Goal: Task Accomplishment & Management: Use online tool/utility

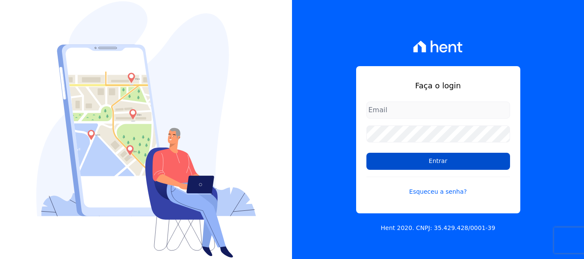
type input "[EMAIL_ADDRESS][DOMAIN_NAME]"
click at [439, 162] on input "Entrar" at bounding box center [438, 161] width 144 height 17
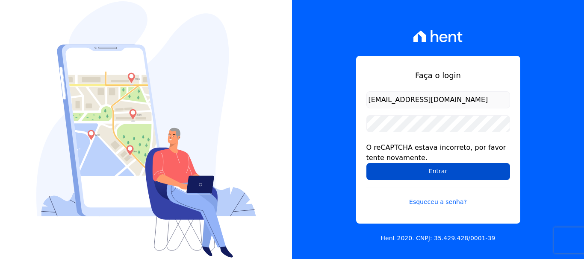
click at [437, 171] on input "Entrar" at bounding box center [438, 171] width 144 height 17
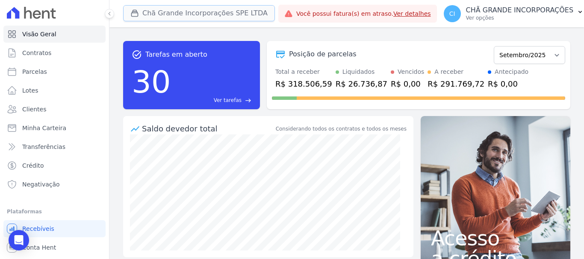
click at [171, 14] on button "Chã Grande Incorporações SPE LTDA" at bounding box center [199, 13] width 152 height 16
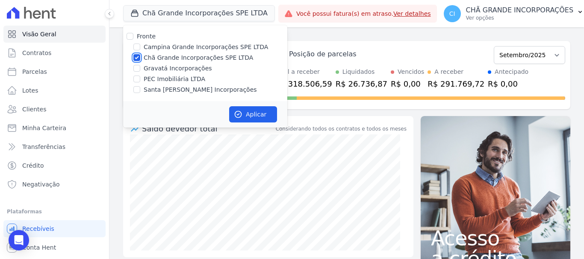
click at [136, 57] on input "Chã Grande Incorporações SPE LTDA" at bounding box center [136, 57] width 7 height 7
checkbox input "false"
click at [136, 44] on input "Campina Grande Incorporações SPE LTDA" at bounding box center [136, 47] width 7 height 7
checkbox input "true"
click at [253, 115] on button "Aplicar" at bounding box center [253, 114] width 48 height 16
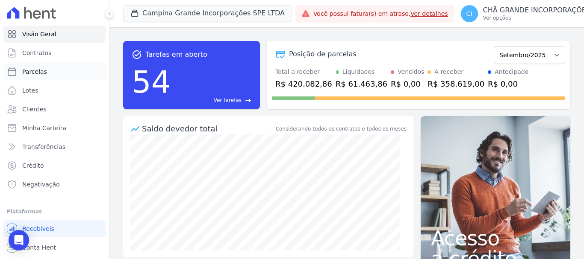
click at [37, 71] on span "Parcelas" at bounding box center [34, 72] width 25 height 9
select select
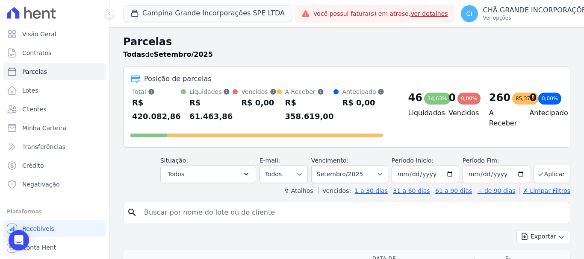
click at [151, 213] on input "search" at bounding box center [352, 212] width 427 height 17
type input "l"
type input "[DEMOGRAPHIC_DATA] any"
select select
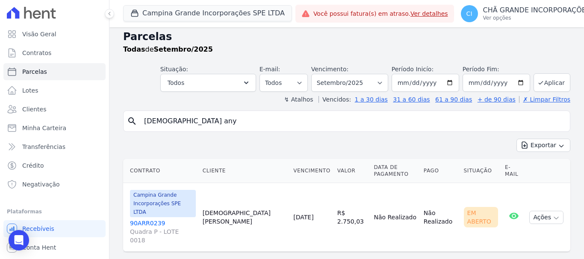
scroll to position [7, 0]
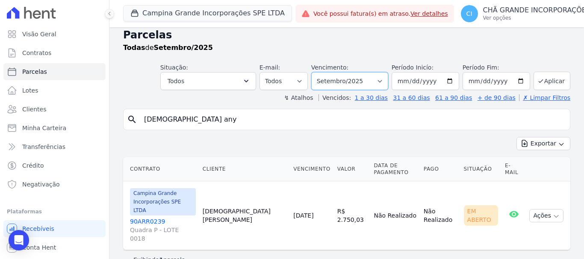
click at [383, 81] on select "Filtrar por período ──────── Todos os meses Janeiro/2023 Fevereiro/2023 Março/2…" at bounding box center [349, 81] width 77 height 18
select select "08/2025"
click at [317, 72] on select "Filtrar por período ──────── Todos os meses Janeiro/2023 Fevereiro/2023 Março/2…" at bounding box center [349, 81] width 77 height 18
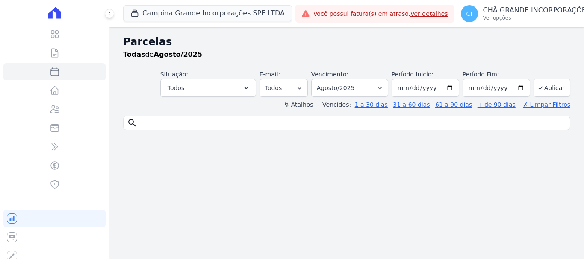
select select
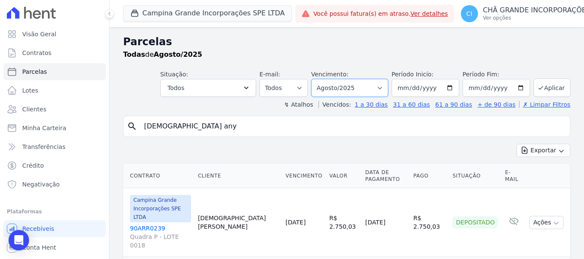
click at [382, 86] on select "Filtrar por período ──────── Todos os meses Janeiro/2023 Fevereiro/2023 Março/2…" at bounding box center [349, 88] width 77 height 18
select select "07/2025"
click at [317, 79] on select "Filtrar por período ──────── Todos os meses Janeiro/2023 Fevereiro/2023 Março/2…" at bounding box center [349, 88] width 77 height 18
select select
click at [383, 85] on select "Filtrar por período ──────── Todos os meses Janeiro/2023 Fevereiro/2023 Março/2…" at bounding box center [349, 88] width 77 height 18
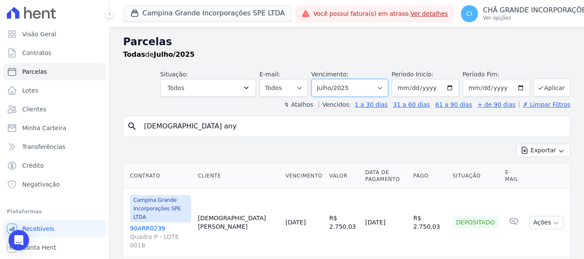
select select "06/2025"
click at [317, 79] on select "Filtrar por período ──────── Todos os meses Janeiro/2023 Fevereiro/2023 Março/2…" at bounding box center [349, 88] width 77 height 18
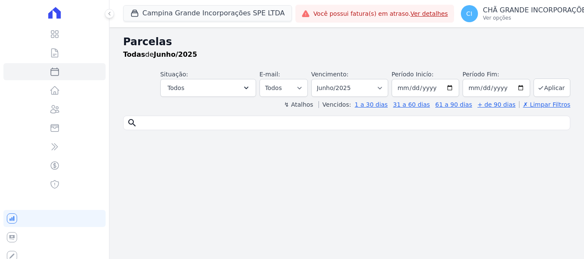
select select
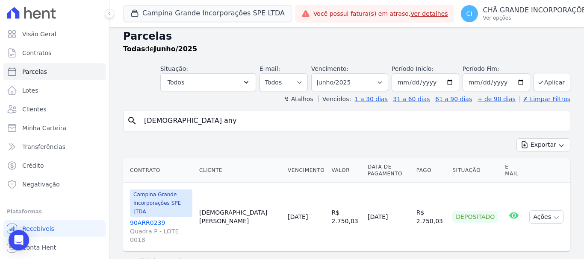
scroll to position [7, 0]
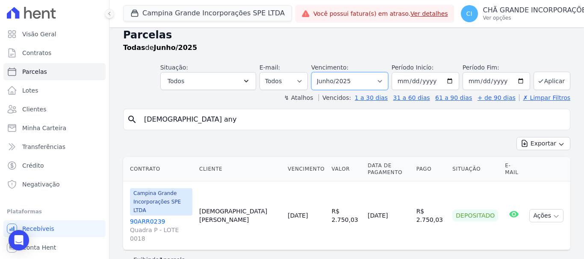
click at [381, 79] on select "Filtrar por período ──────── Todos os meses Janeiro/2023 Fevereiro/2023 Março/2…" at bounding box center [349, 81] width 77 height 18
select select "09/2025"
click at [317, 72] on select "Filtrar por período ──────── Todos os meses Janeiro/2023 Fevereiro/2023 Março/2…" at bounding box center [349, 81] width 77 height 18
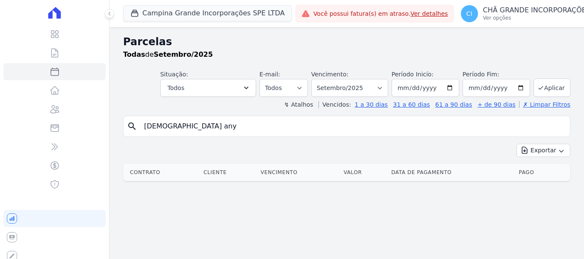
select select
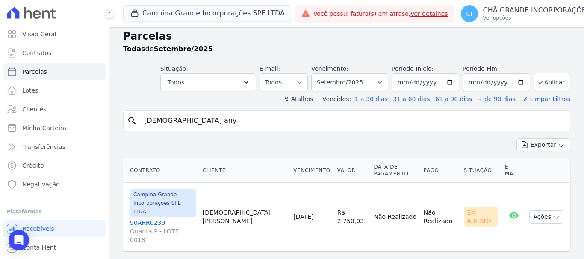
scroll to position [7, 0]
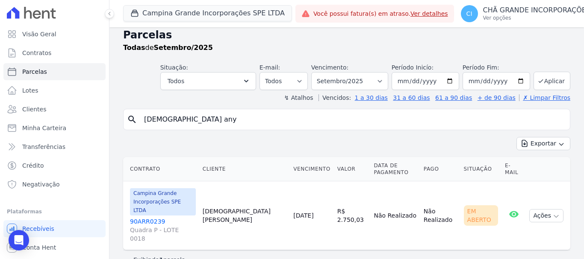
click at [144, 218] on link "90ARR0239 Quadra P - LOTE 0018" at bounding box center [163, 231] width 66 height 26
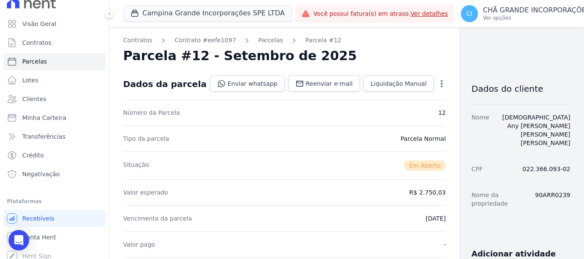
scroll to position [16, 0]
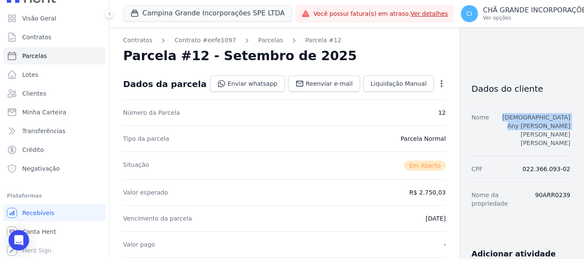
drag, startPoint x: 478, startPoint y: 118, endPoint x: 563, endPoint y: 117, distance: 85.5
copy link "Lady Any Maria Da Silva Rocha Machado"
click at [38, 91] on span "Clientes" at bounding box center [34, 93] width 24 height 9
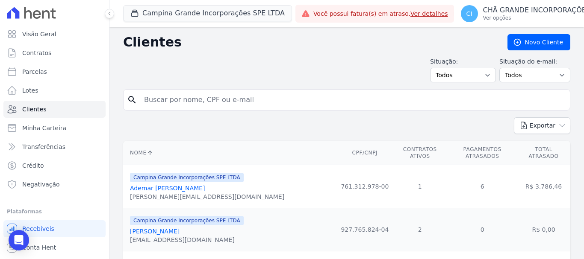
click at [155, 100] on input "search" at bounding box center [352, 99] width 427 height 17
paste input "Lady Any Maria Da Silva Rocha Machado"
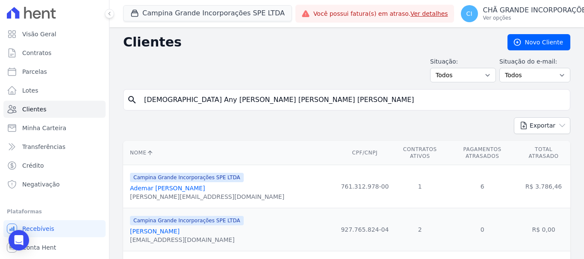
type input "Lady Any Maria Da Silva Rocha Machado"
click at [32, 73] on span "Parcelas" at bounding box center [34, 72] width 25 height 9
select select
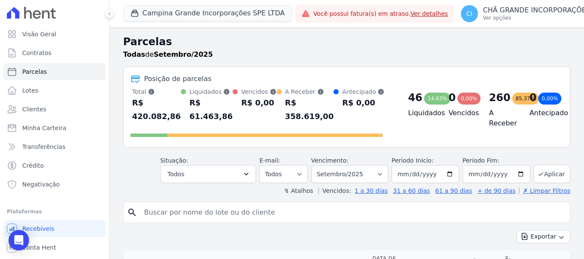
click at [165, 215] on input "search" at bounding box center [352, 212] width 427 height 17
paste input "Lady Any Maria Da Silva Rocha Machado"
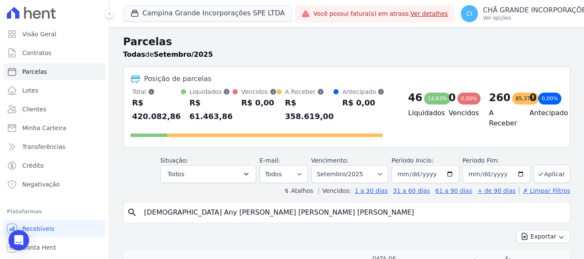
type input "Lady Any Maria Da Silva Rocha Machado"
select select
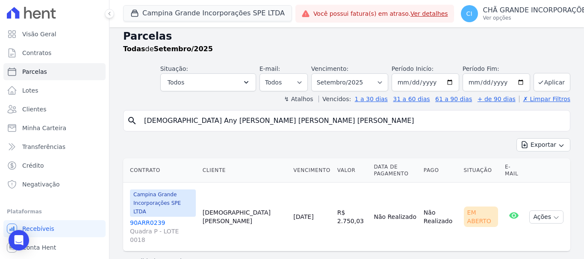
scroll to position [7, 0]
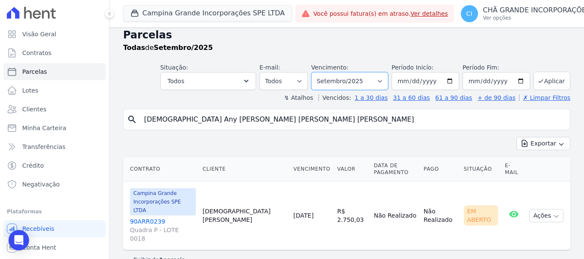
click at [381, 80] on select "Filtrar por período ──────── Todos os meses Janeiro/2023 Fevereiro/2023 Março/2…" at bounding box center [349, 81] width 77 height 18
select select "10/2025"
click at [317, 72] on select "Filtrar por período ──────── Todos os meses Janeiro/2023 Fevereiro/2023 Março/2…" at bounding box center [349, 81] width 77 height 18
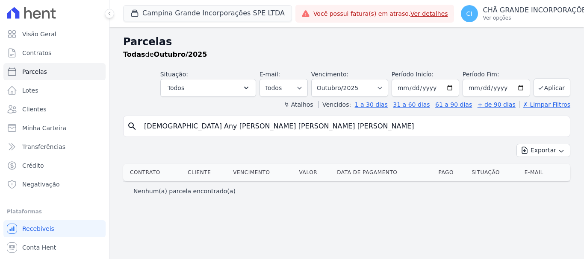
select select
click at [162, 14] on button "Campina Grande Incorporações SPE LTDA" at bounding box center [207, 13] width 169 height 16
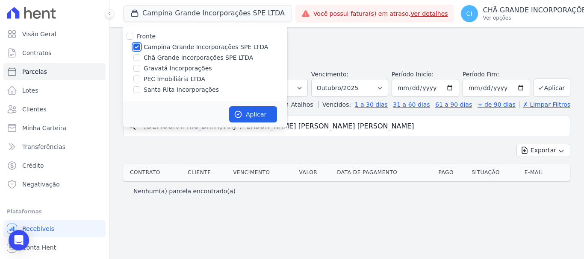
click at [139, 47] on input "Campina Grande Incorporações SPE LTDA" at bounding box center [136, 47] width 7 height 7
checkbox input "false"
click at [138, 57] on input "Chã Grande Incorporações SPE LTDA" at bounding box center [136, 57] width 7 height 7
checkbox input "true"
click at [253, 111] on button "Aplicar" at bounding box center [253, 114] width 48 height 16
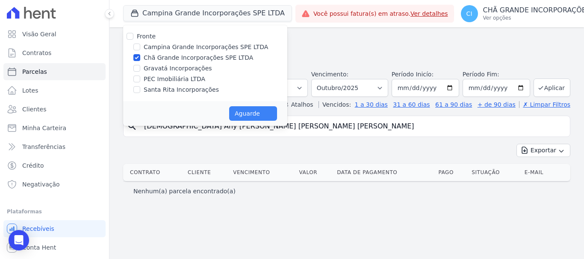
select select
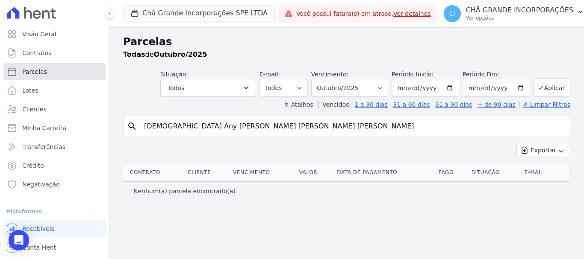
click at [39, 70] on span "Parcelas" at bounding box center [34, 72] width 25 height 9
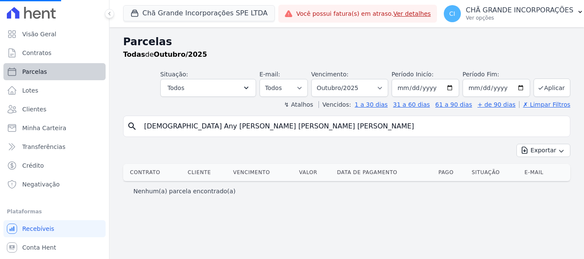
select select
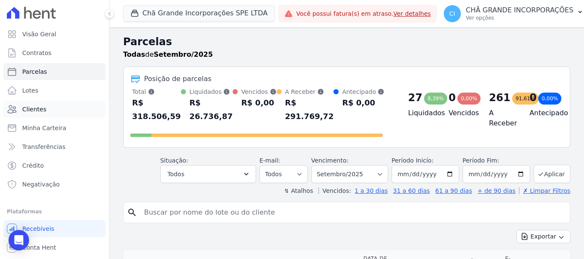
click at [41, 109] on span "Clientes" at bounding box center [34, 109] width 24 height 9
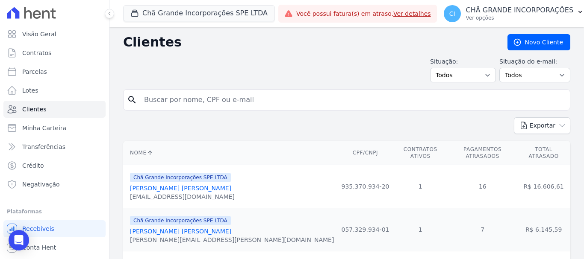
click at [147, 99] on input "search" at bounding box center [352, 99] width 427 height 17
type input "WEBERSSON"
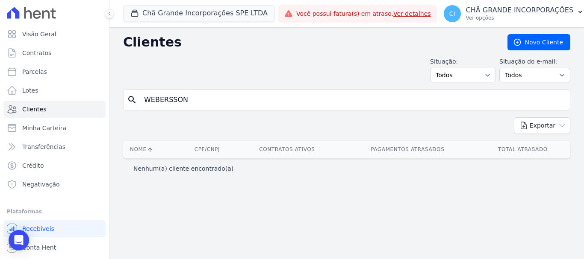
click at [189, 101] on input "WEBERSSON" at bounding box center [352, 99] width 427 height 17
click at [189, 100] on input "WEBERSSON" at bounding box center [352, 99] width 427 height 17
click at [187, 101] on input "WEBERSSON" at bounding box center [352, 99] width 427 height 17
click at [165, 14] on button "Chã Grande Incorporações SPE LTDA" at bounding box center [199, 13] width 152 height 16
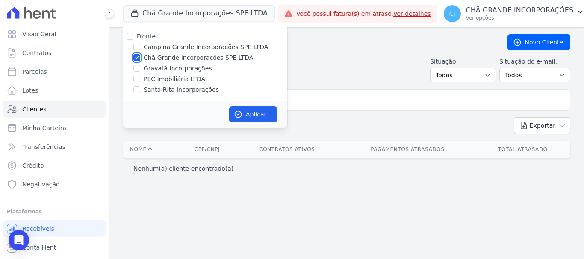
click at [135, 56] on input "Chã Grande Incorporações SPE LTDA" at bounding box center [136, 57] width 7 height 7
checkbox input "false"
drag, startPoint x: 135, startPoint y: 48, endPoint x: 149, endPoint y: 65, distance: 22.2
click at [136, 48] on input "Campina Grande Incorporações SPE LTDA" at bounding box center [136, 47] width 7 height 7
checkbox input "true"
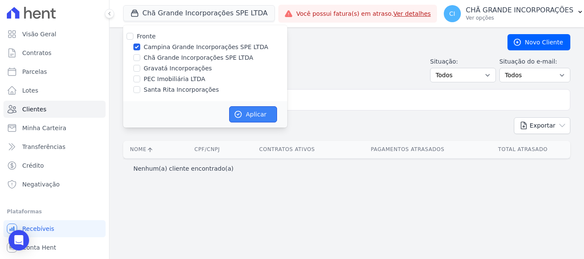
click at [251, 116] on button "Aplicar" at bounding box center [253, 114] width 48 height 16
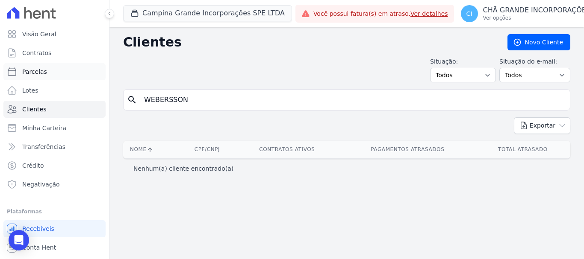
click at [37, 71] on span "Parcelas" at bounding box center [34, 72] width 25 height 9
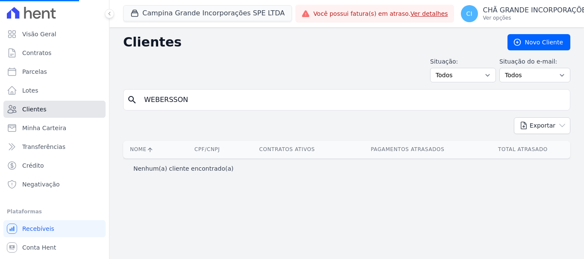
click at [40, 110] on span "Clientes" at bounding box center [34, 109] width 24 height 9
click at [192, 103] on input "WEBERSSON" at bounding box center [352, 99] width 427 height 17
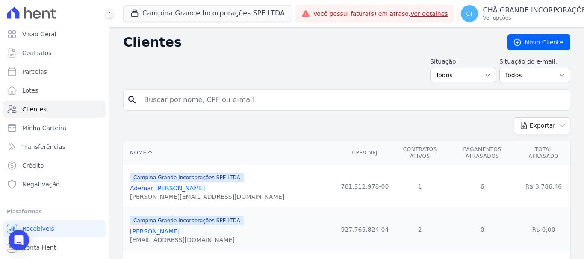
select select
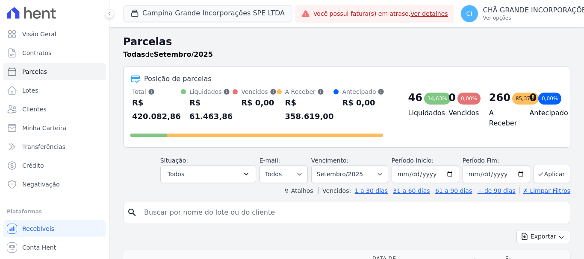
click at [159, 216] on input "search" at bounding box center [352, 212] width 427 height 17
type input "WEBERSSON"
select select
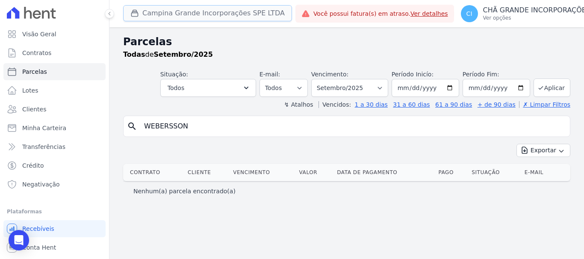
click at [170, 13] on button "Campina Grande Incorporações SPE LTDA" at bounding box center [207, 13] width 169 height 16
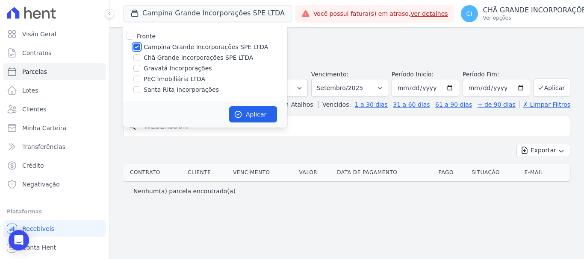
click at [137, 46] on input "Campina Grande Incorporações SPE LTDA" at bounding box center [136, 47] width 7 height 7
checkbox input "false"
drag, startPoint x: 136, startPoint y: 56, endPoint x: 146, endPoint y: 66, distance: 13.9
click at [136, 57] on input "Chã Grande Incorporações SPE LTDA" at bounding box center [136, 57] width 7 height 7
checkbox input "true"
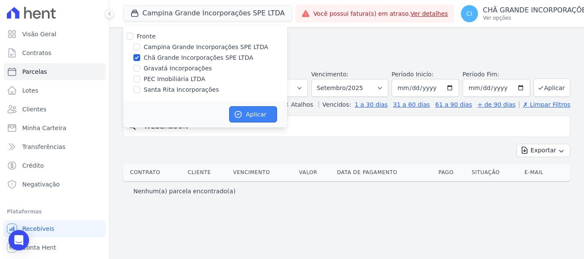
drag, startPoint x: 246, startPoint y: 115, endPoint x: 250, endPoint y: 105, distance: 10.0
click at [247, 115] on button "Aplicar" at bounding box center [253, 114] width 48 height 16
select select
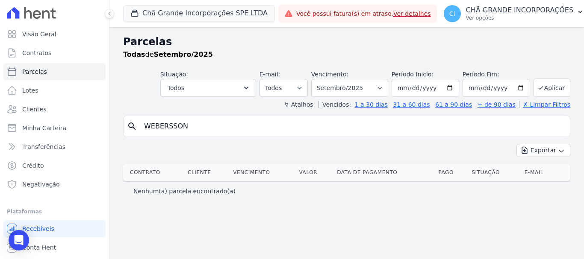
click at [165, 127] on input "WEBERSSON" at bounding box center [352, 126] width 427 height 17
type input "WEBESSON"
select select
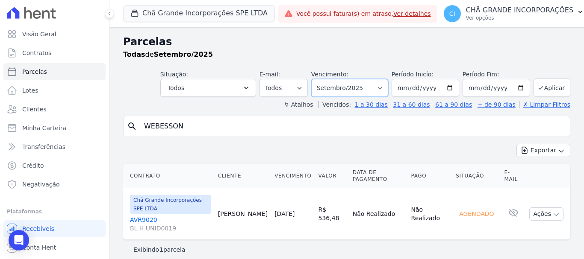
click at [380, 86] on select "Filtrar por período ──────── Todos os meses Outubro/2019 Novembro/2019 Dezembro…" at bounding box center [349, 88] width 77 height 18
select select "02/2025"
click at [317, 79] on select "Filtrar por período ──────── Todos os meses Outubro/2019 Novembro/2019 Dezembro…" at bounding box center [349, 88] width 77 height 18
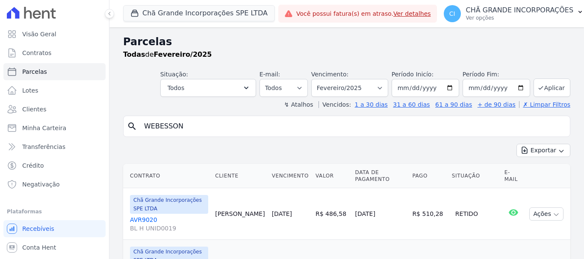
select select
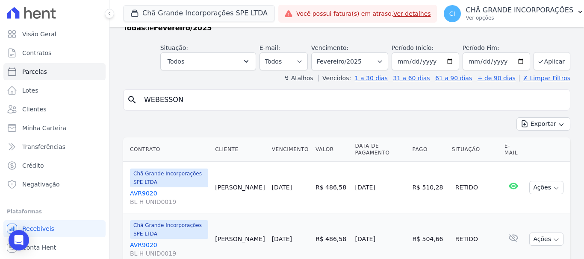
scroll to position [25, 0]
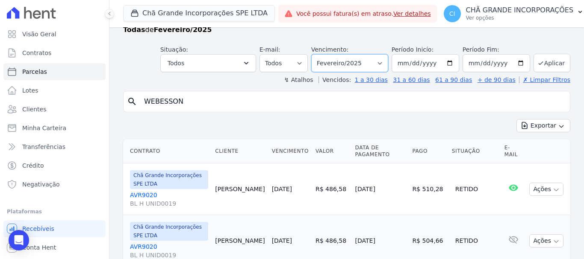
click at [383, 63] on select "Filtrar por período ──────── Todos os meses Outubro/2019 Novembro/2019 Dezembro…" at bounding box center [349, 63] width 77 height 18
select select "09/2025"
click at [317, 54] on select "Filtrar por período ──────── Todos os meses Outubro/2019 Novembro/2019 Dezembro…" at bounding box center [349, 63] width 77 height 18
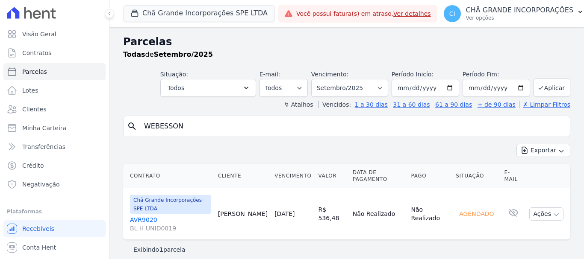
select select
click at [379, 88] on select "Filtrar por período ──────── Todos os meses Outubro/2019 Novembro/2019 Dezembro…" at bounding box center [349, 88] width 77 height 18
select select "03/2025"
click at [317, 79] on select "Filtrar por período ──────── Todos os meses Outubro/2019 Novembro/2019 Dezembro…" at bounding box center [349, 88] width 77 height 18
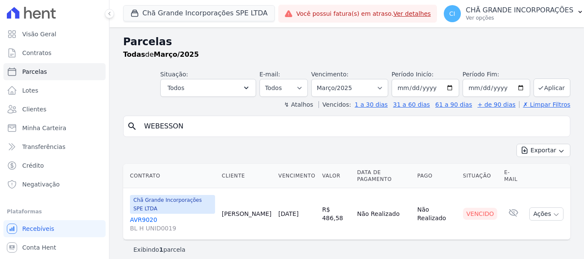
select select
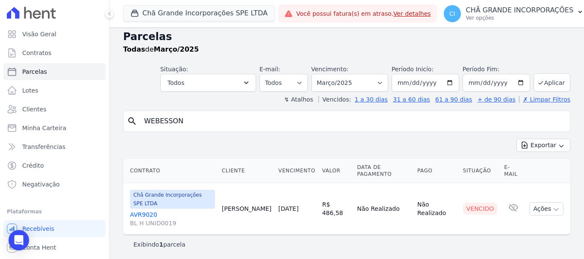
scroll to position [7, 0]
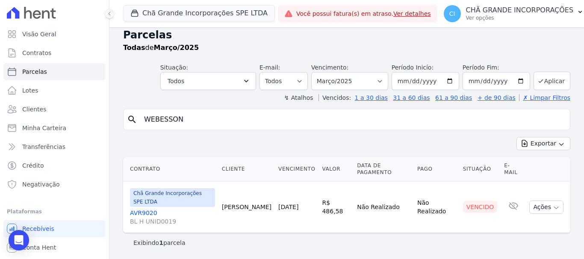
click at [138, 214] on link "AVR9020 BL H UNID0019" at bounding box center [172, 217] width 85 height 17
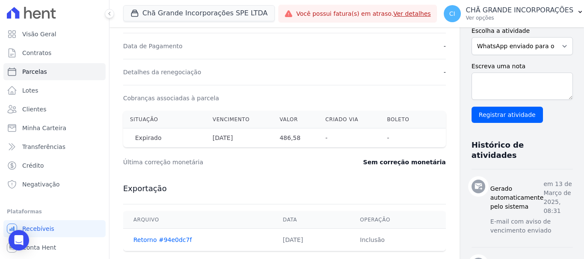
scroll to position [299, 0]
